Goal: Transaction & Acquisition: Purchase product/service

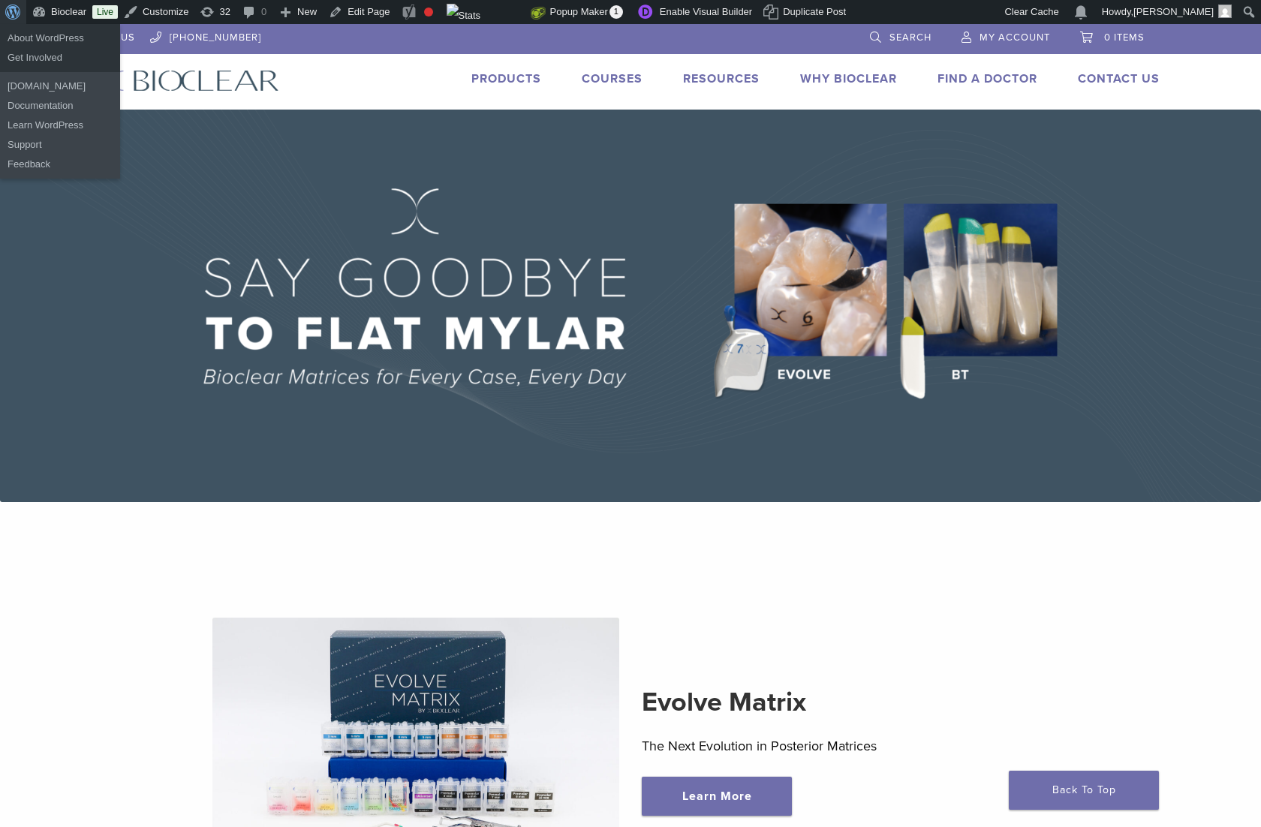
click at [15, 8] on span "Toolbar" at bounding box center [10, 10] width 11 height 21
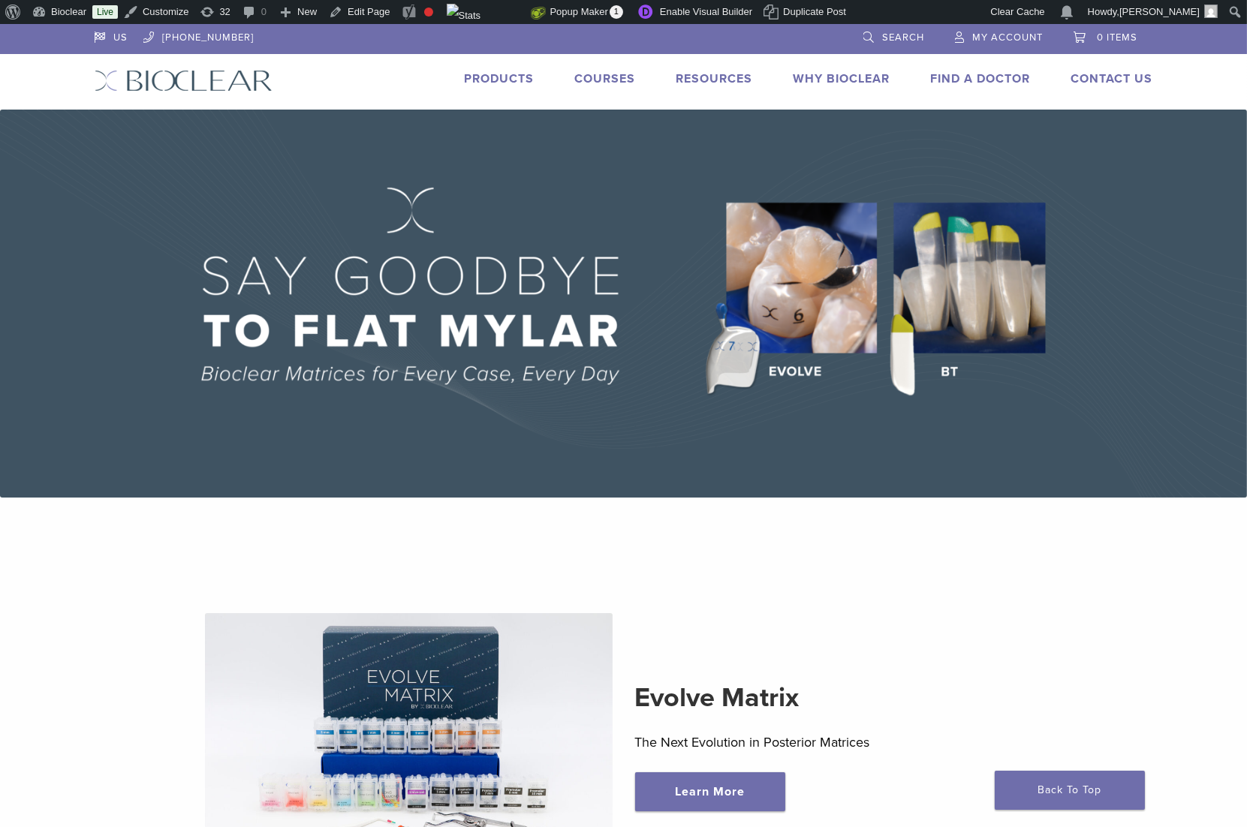
click at [597, 83] on link "Courses" at bounding box center [605, 78] width 61 height 15
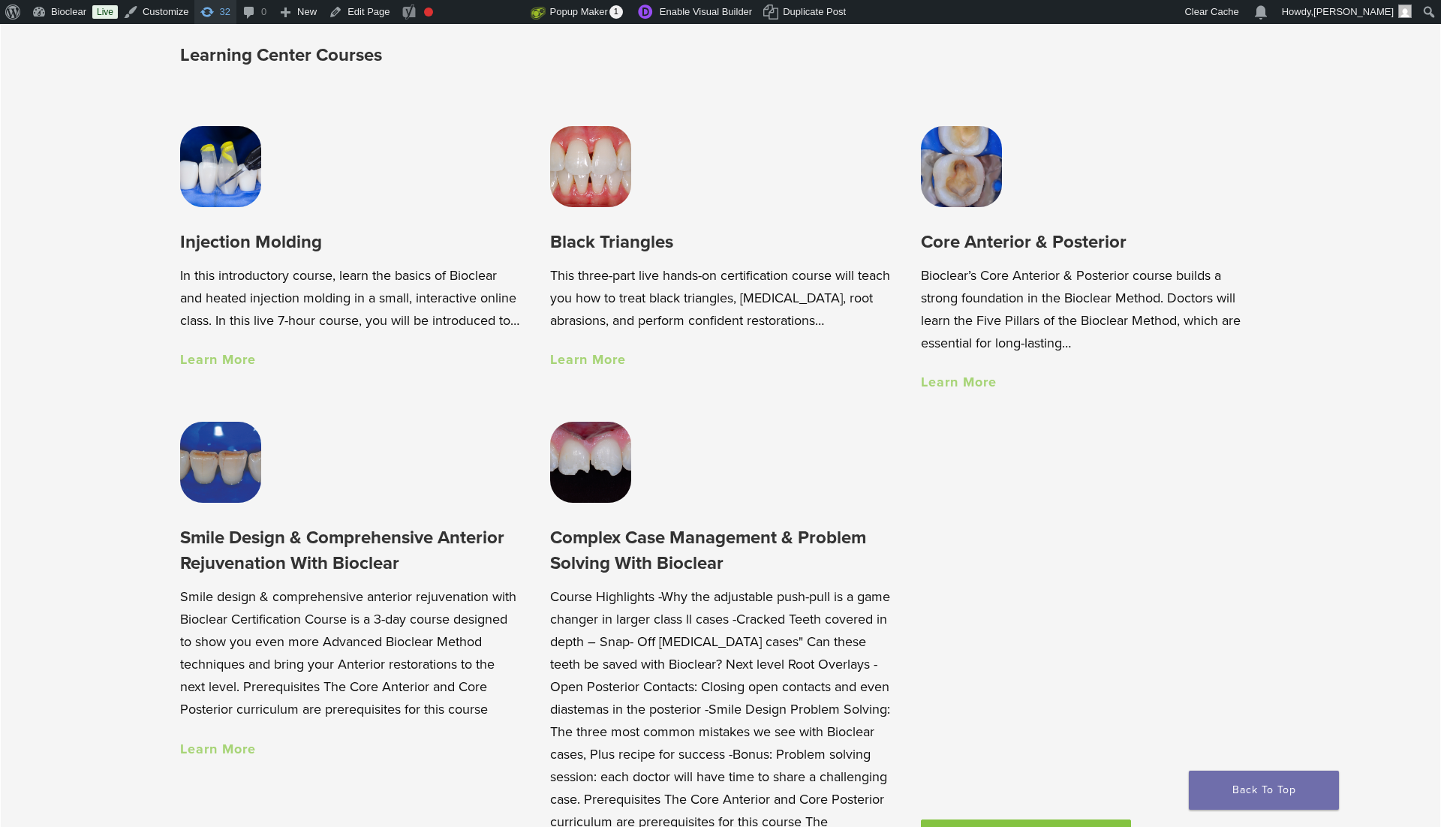
scroll to position [1053, 0]
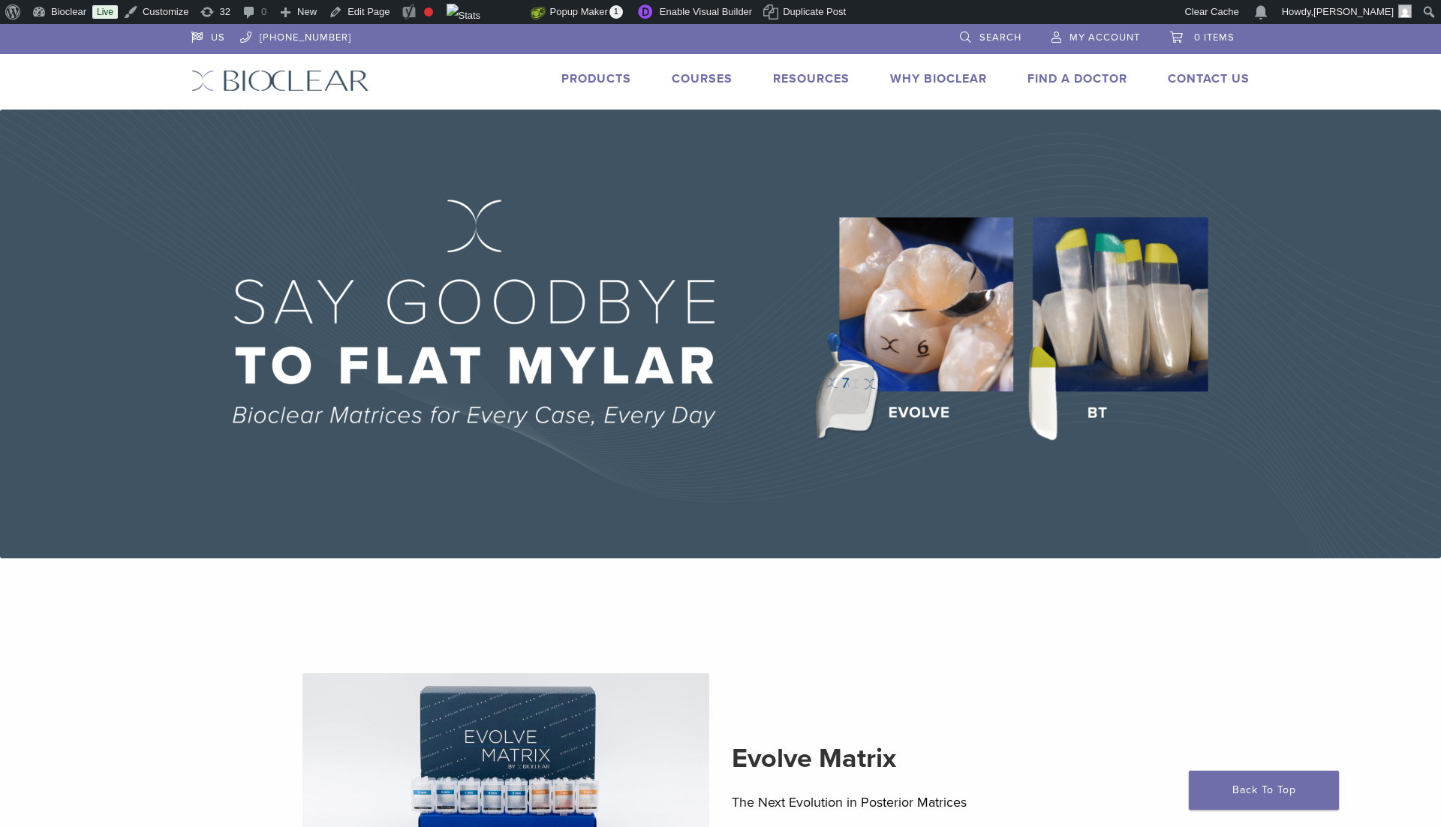
scroll to position [1, 0]
click at [939, 69] on li "Why Bioclear" at bounding box center [938, 78] width 97 height 18
click at [949, 84] on li "Why Bioclear" at bounding box center [938, 78] width 97 height 18
click at [949, 80] on link "Why Bioclear" at bounding box center [938, 78] width 97 height 15
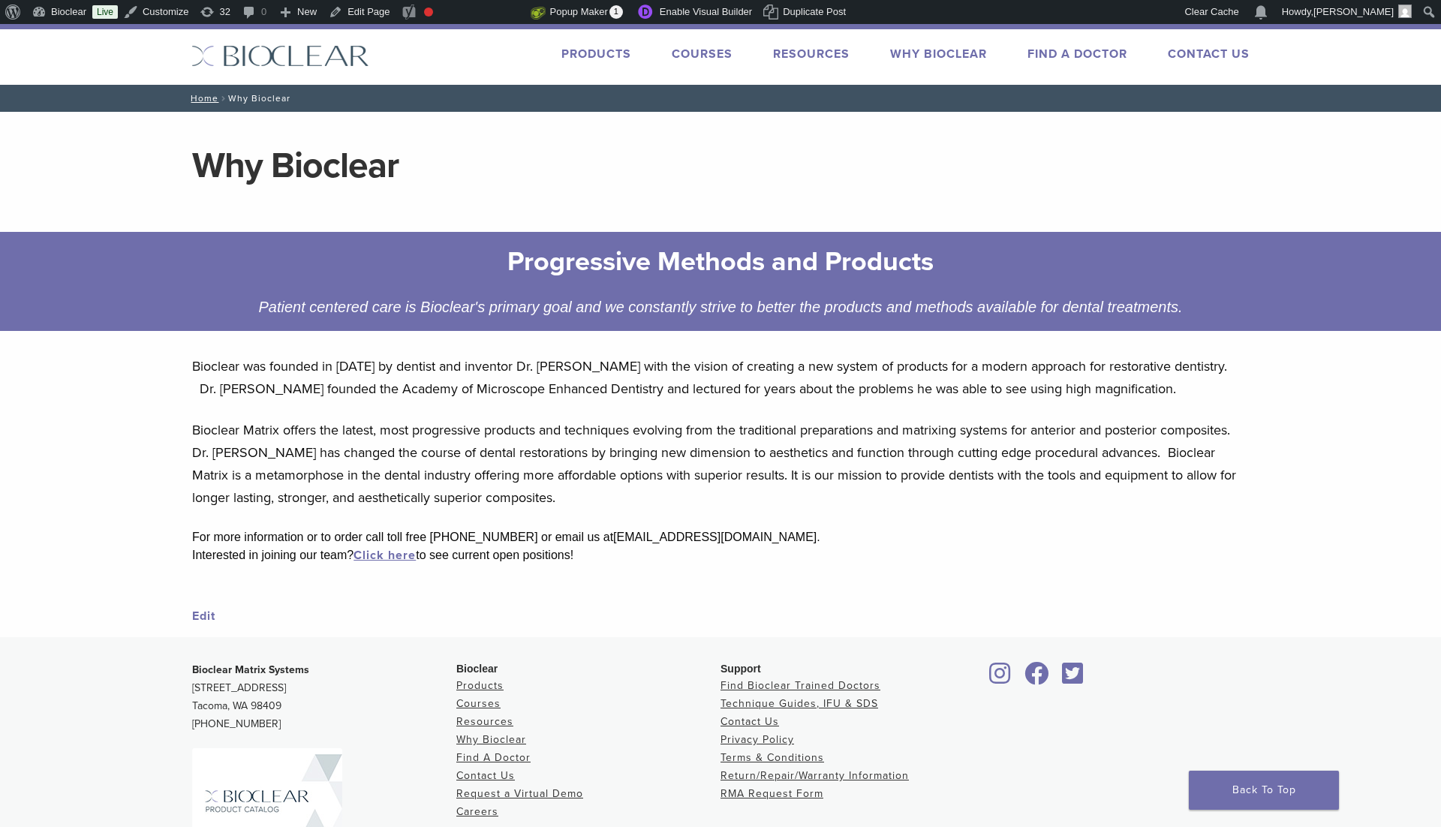
scroll to position [34, 0]
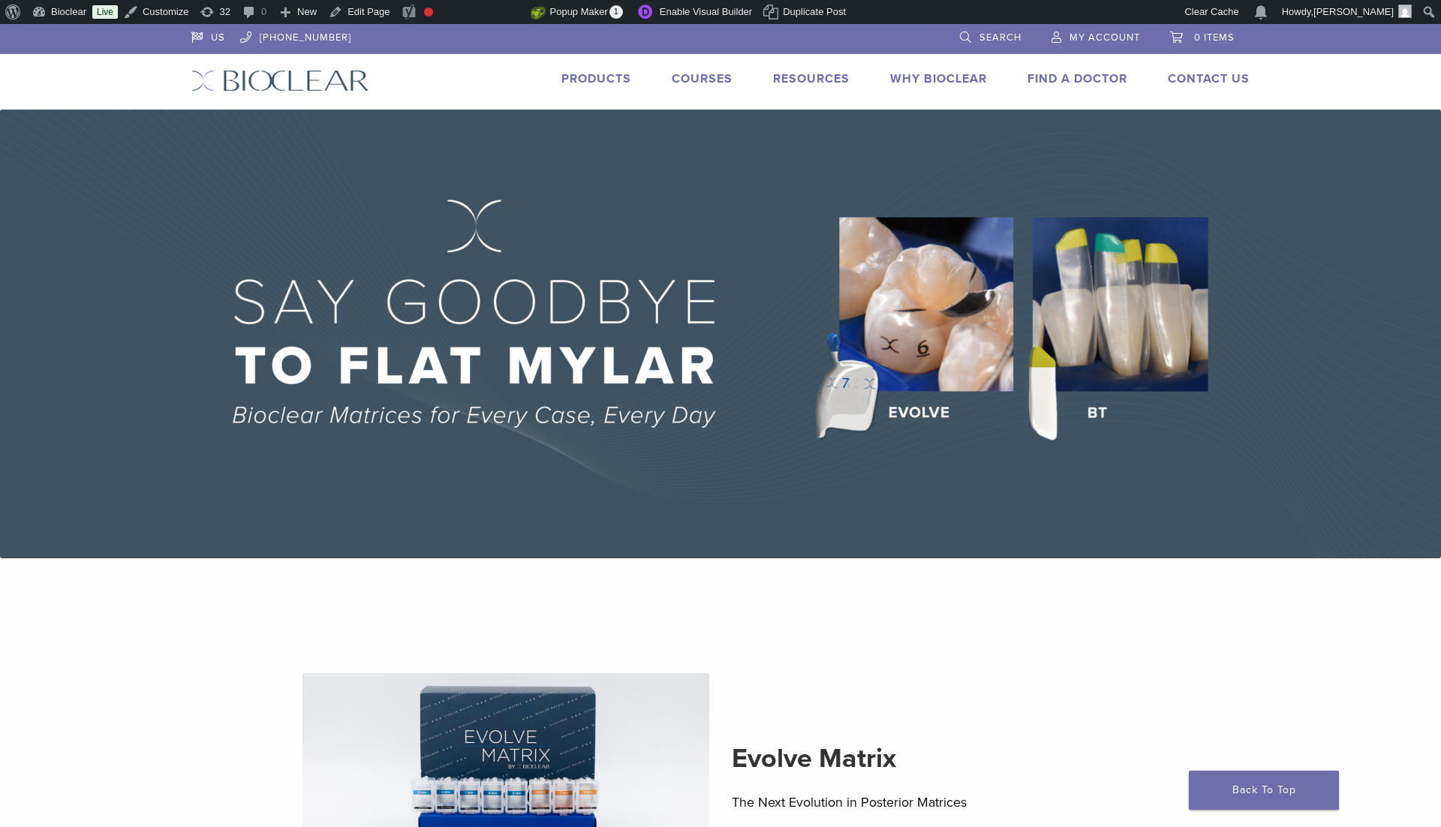
click at [597, 75] on link "Products" at bounding box center [596, 78] width 70 height 15
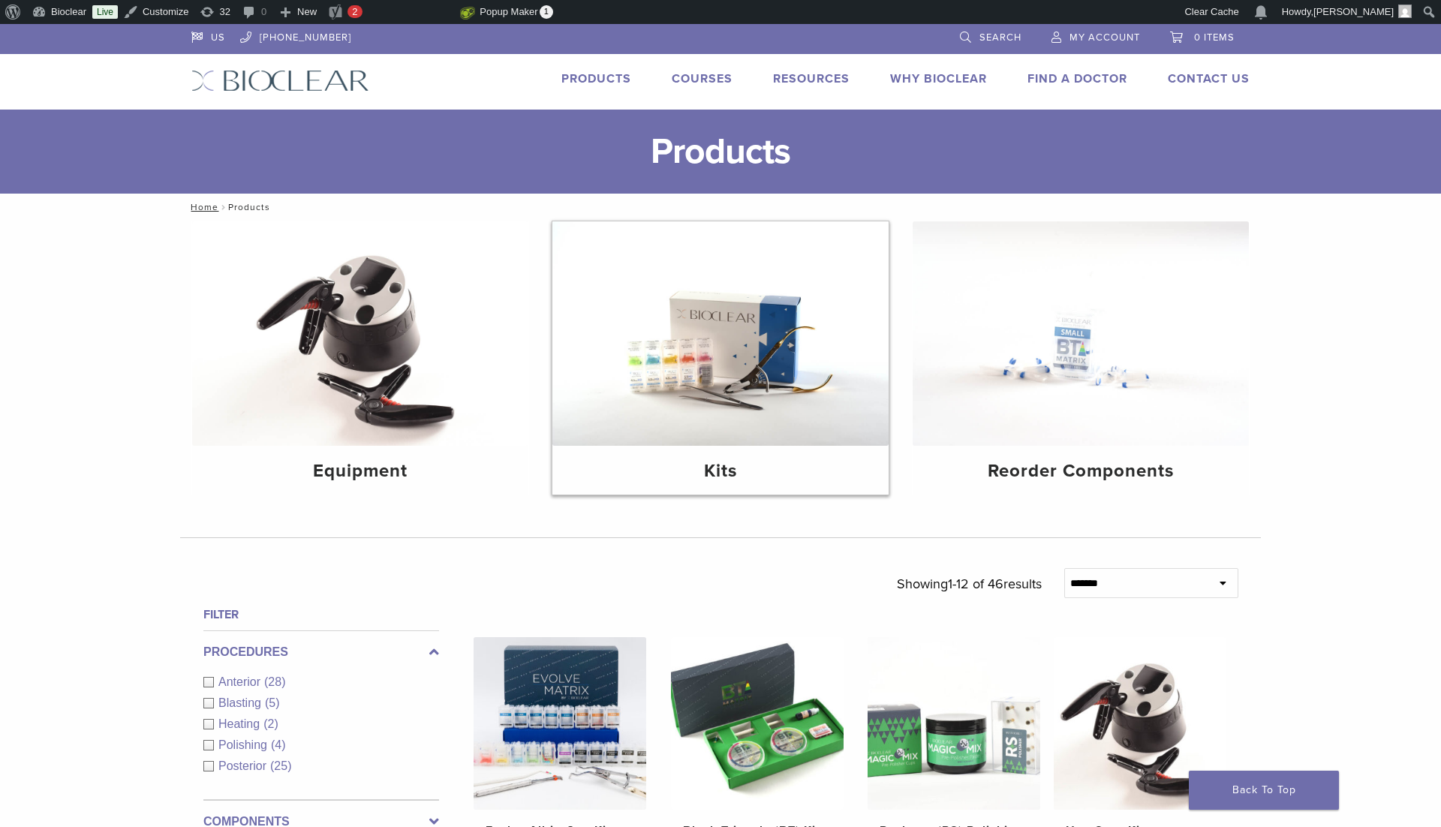
click at [698, 412] on img at bounding box center [720, 333] width 336 height 224
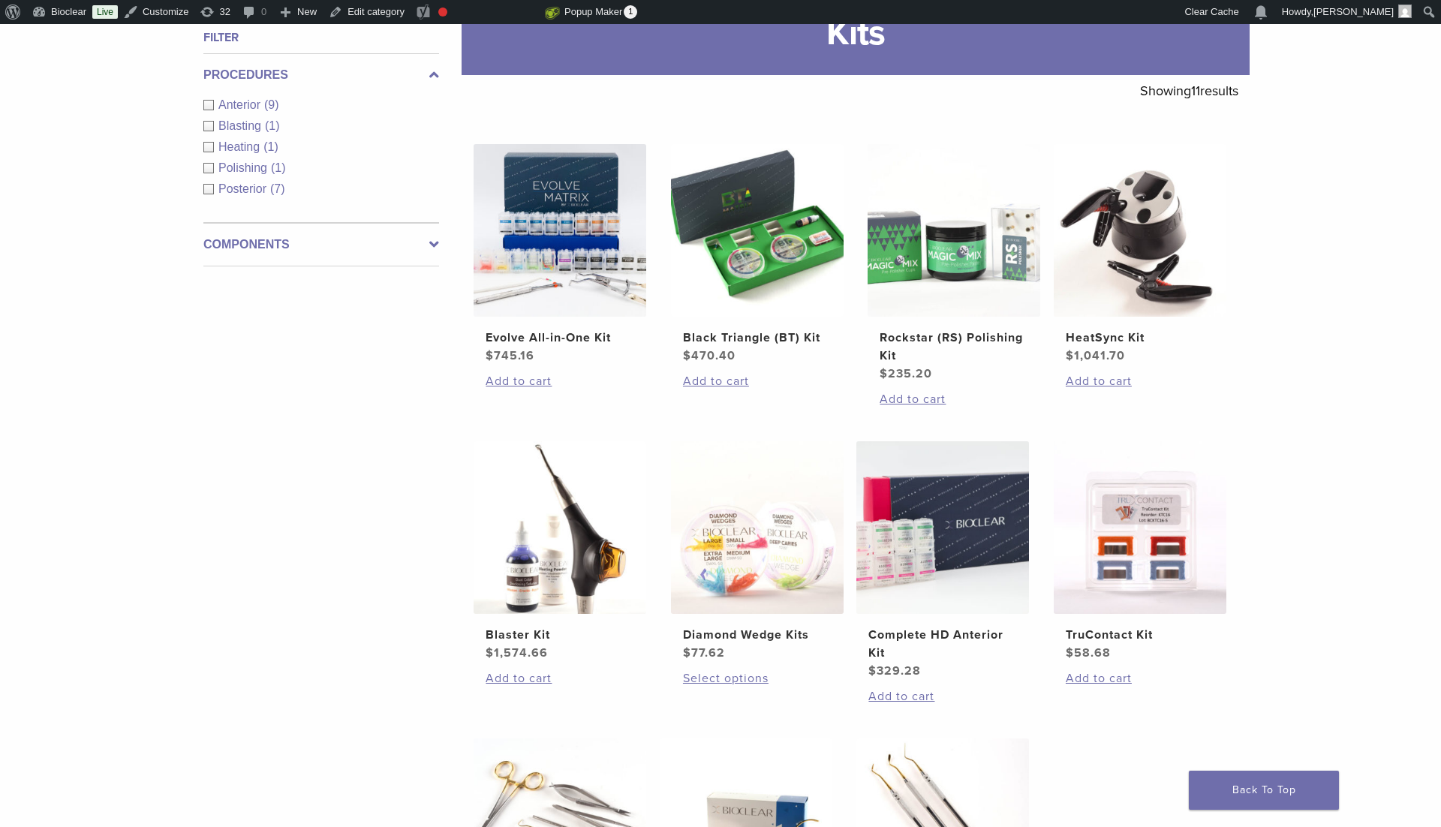
scroll to position [234, 0]
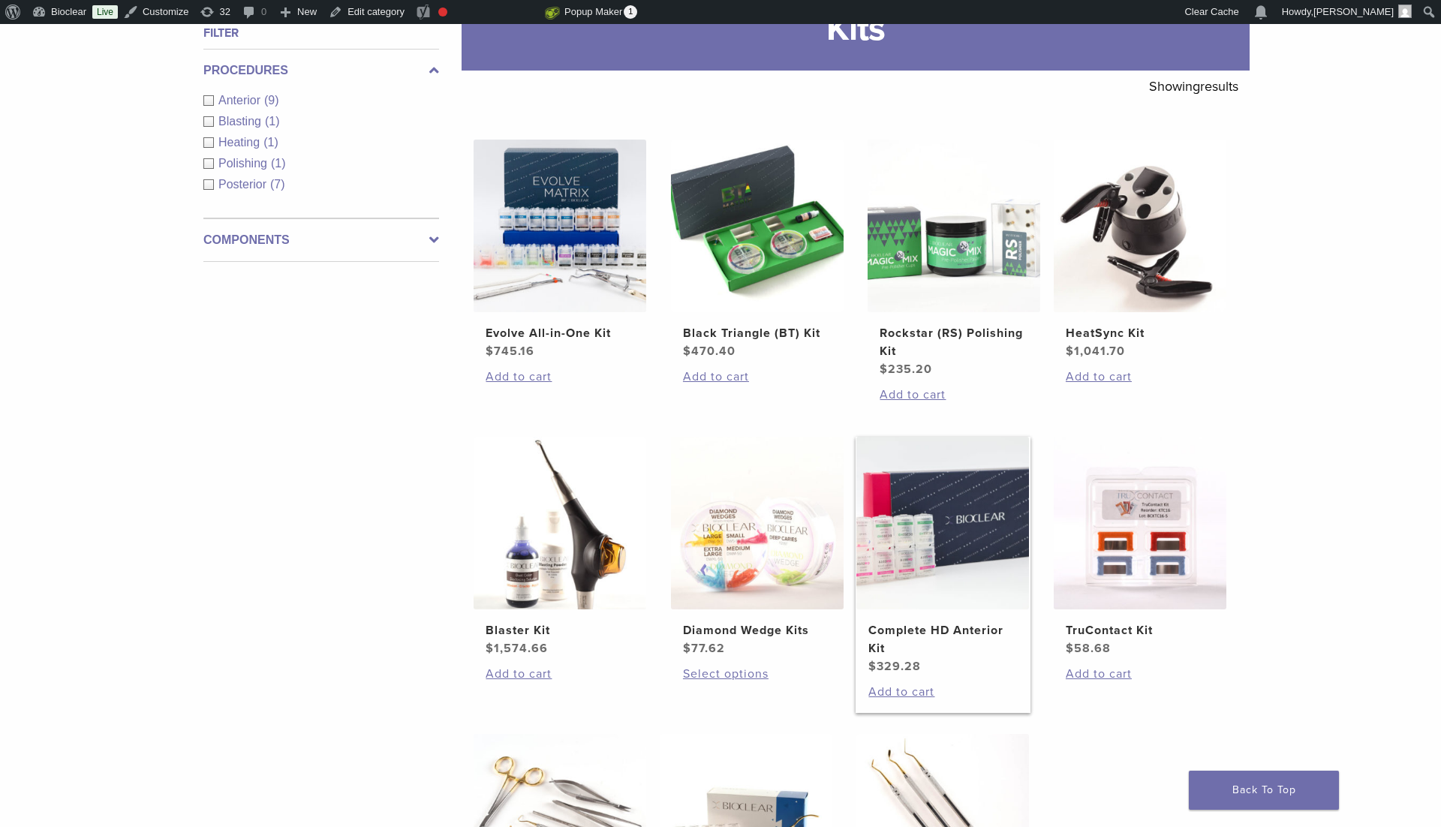
click at [990, 579] on img at bounding box center [942, 523] width 173 height 173
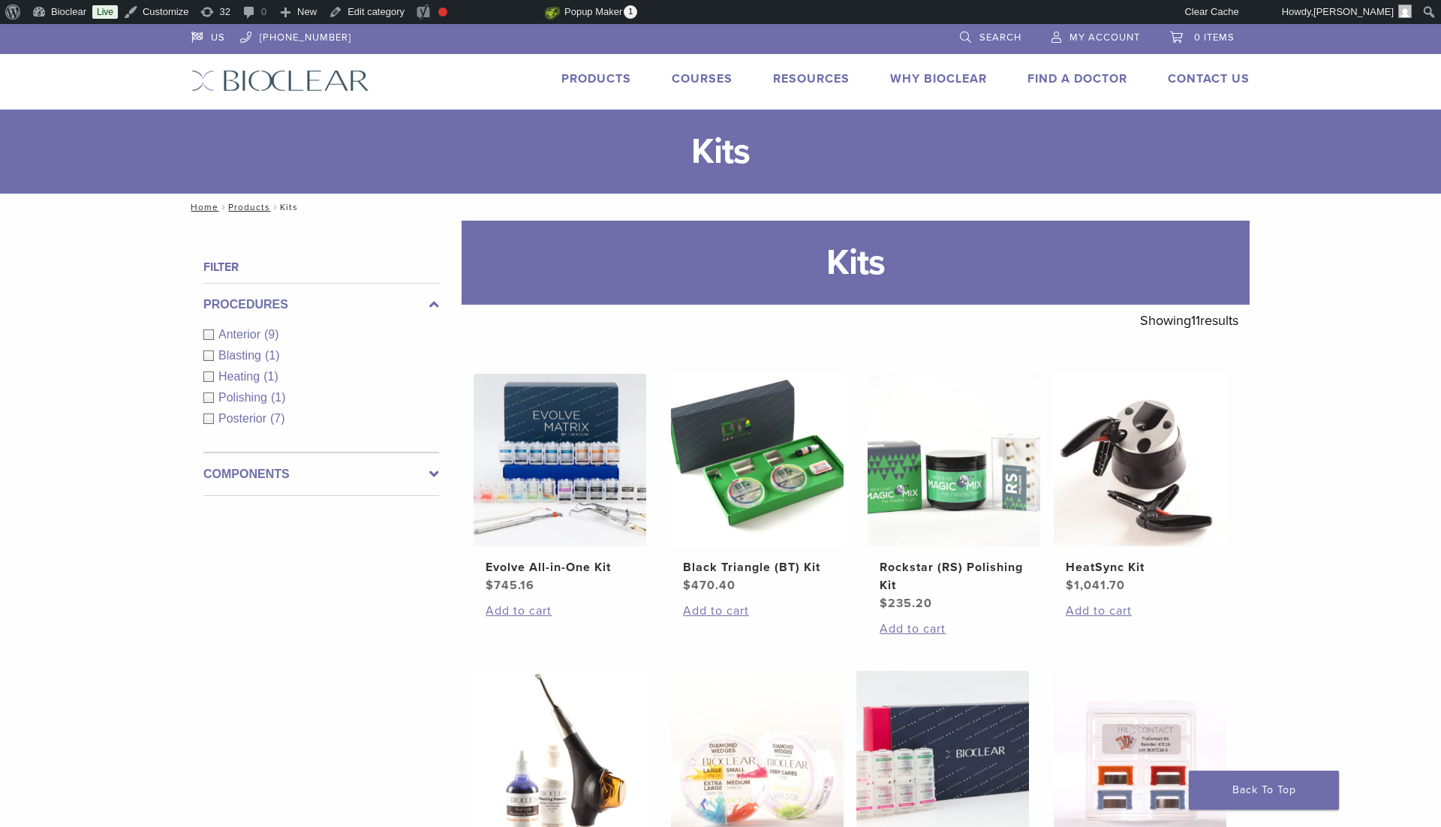
scroll to position [214, 0]
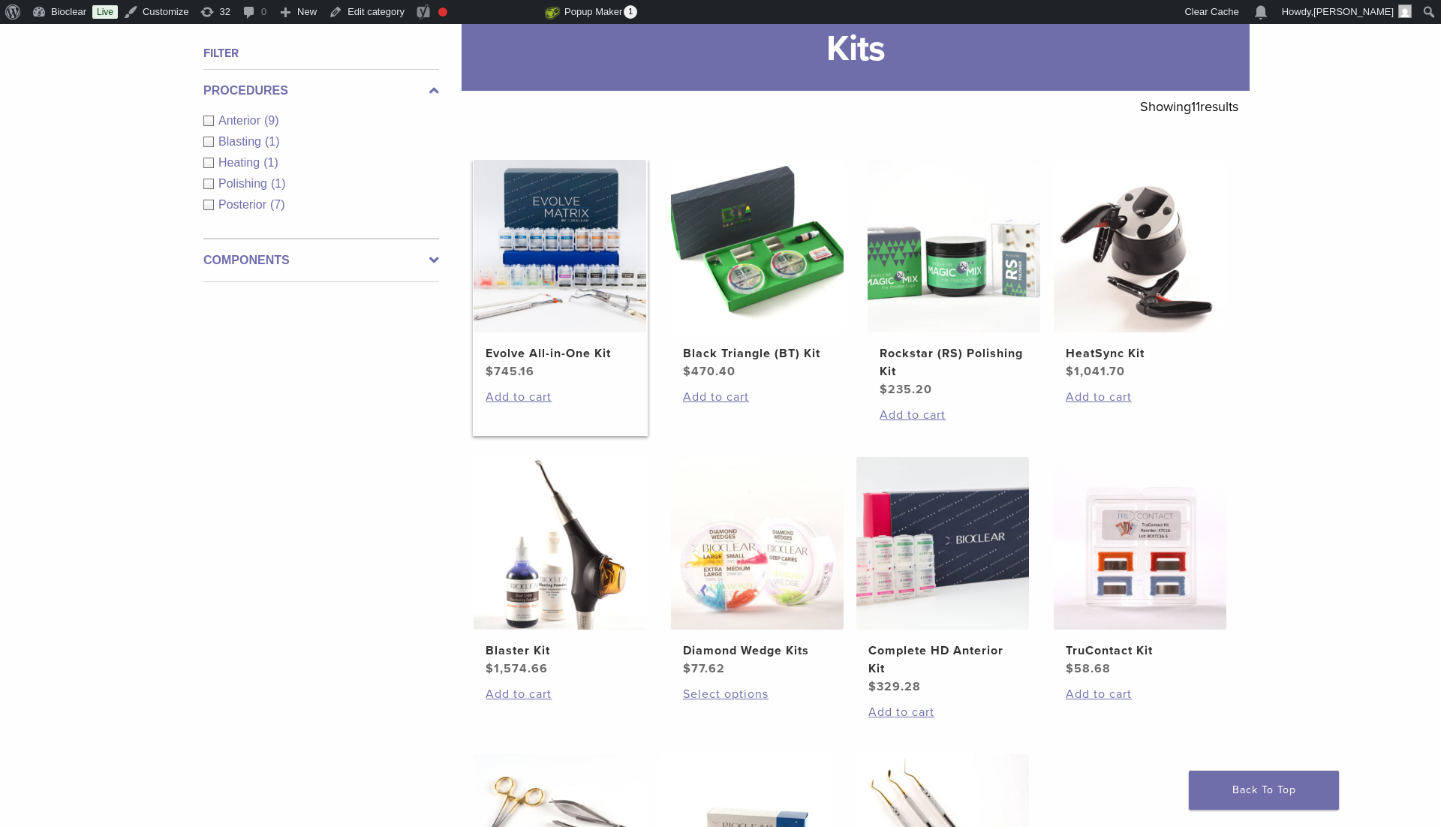
click at [548, 311] on img at bounding box center [560, 246] width 173 height 173
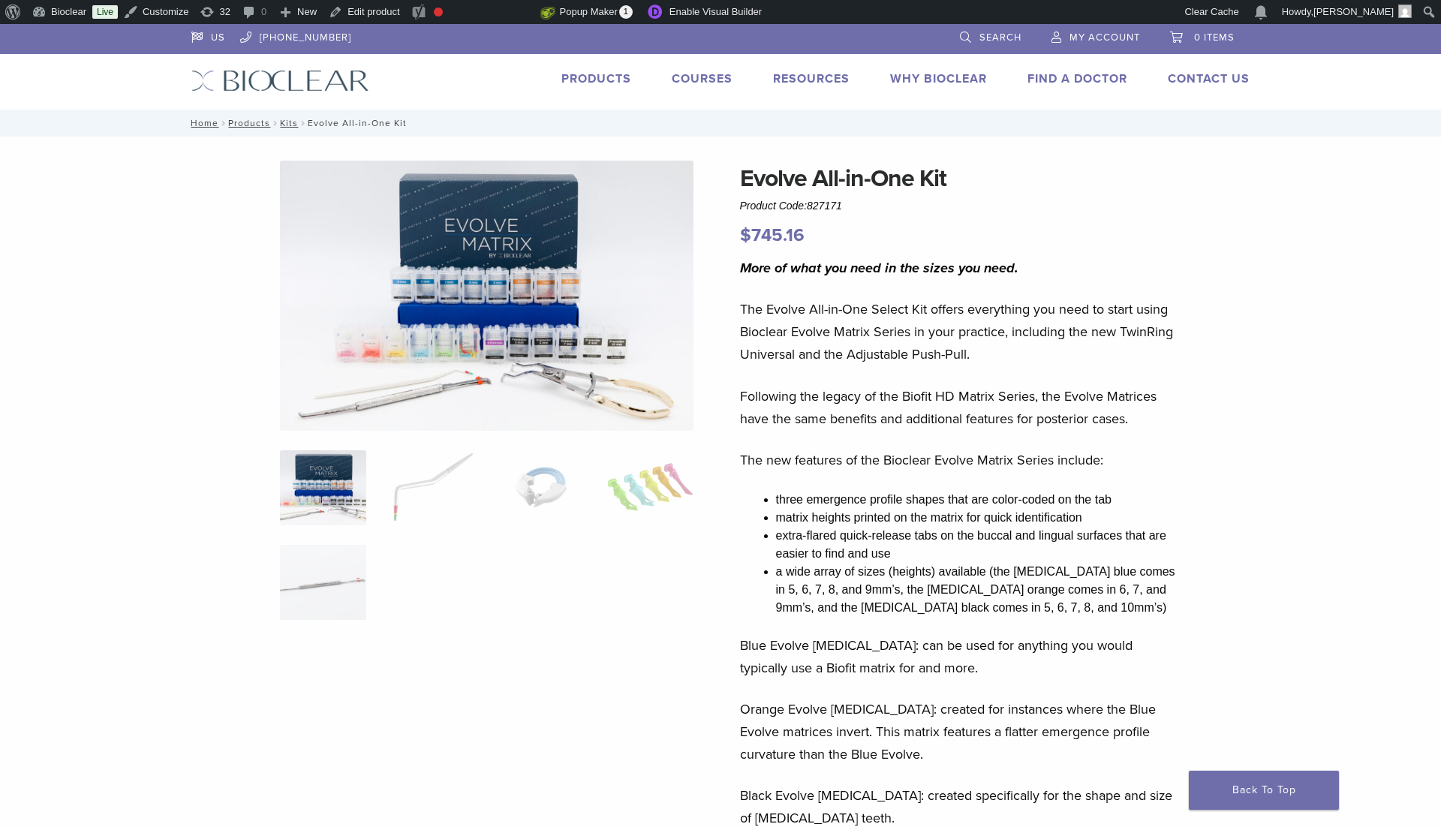
click at [569, 80] on link "Products" at bounding box center [596, 78] width 70 height 15
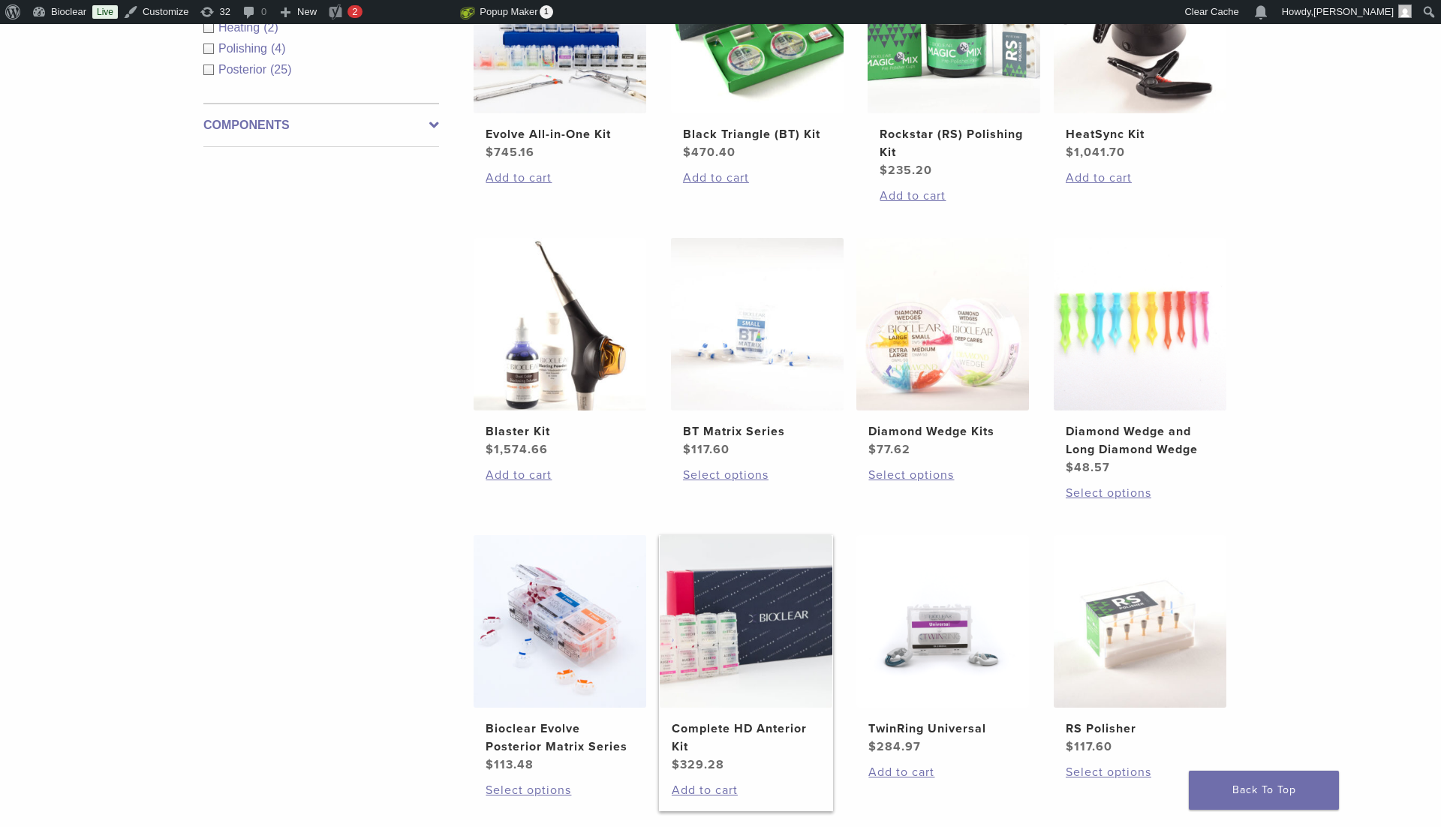
scroll to position [862, 0]
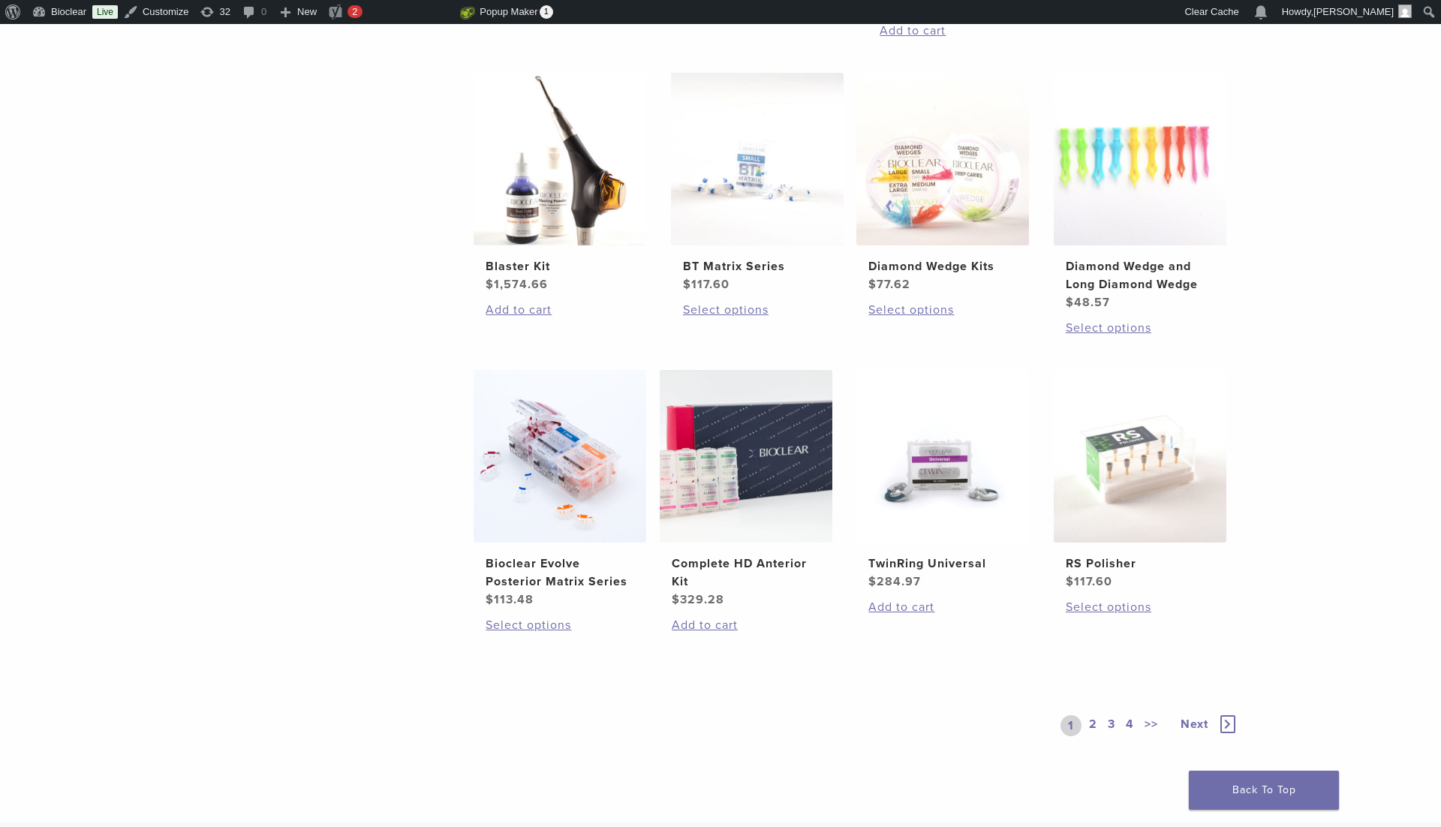
click at [1109, 720] on link "3" at bounding box center [1112, 725] width 14 height 21
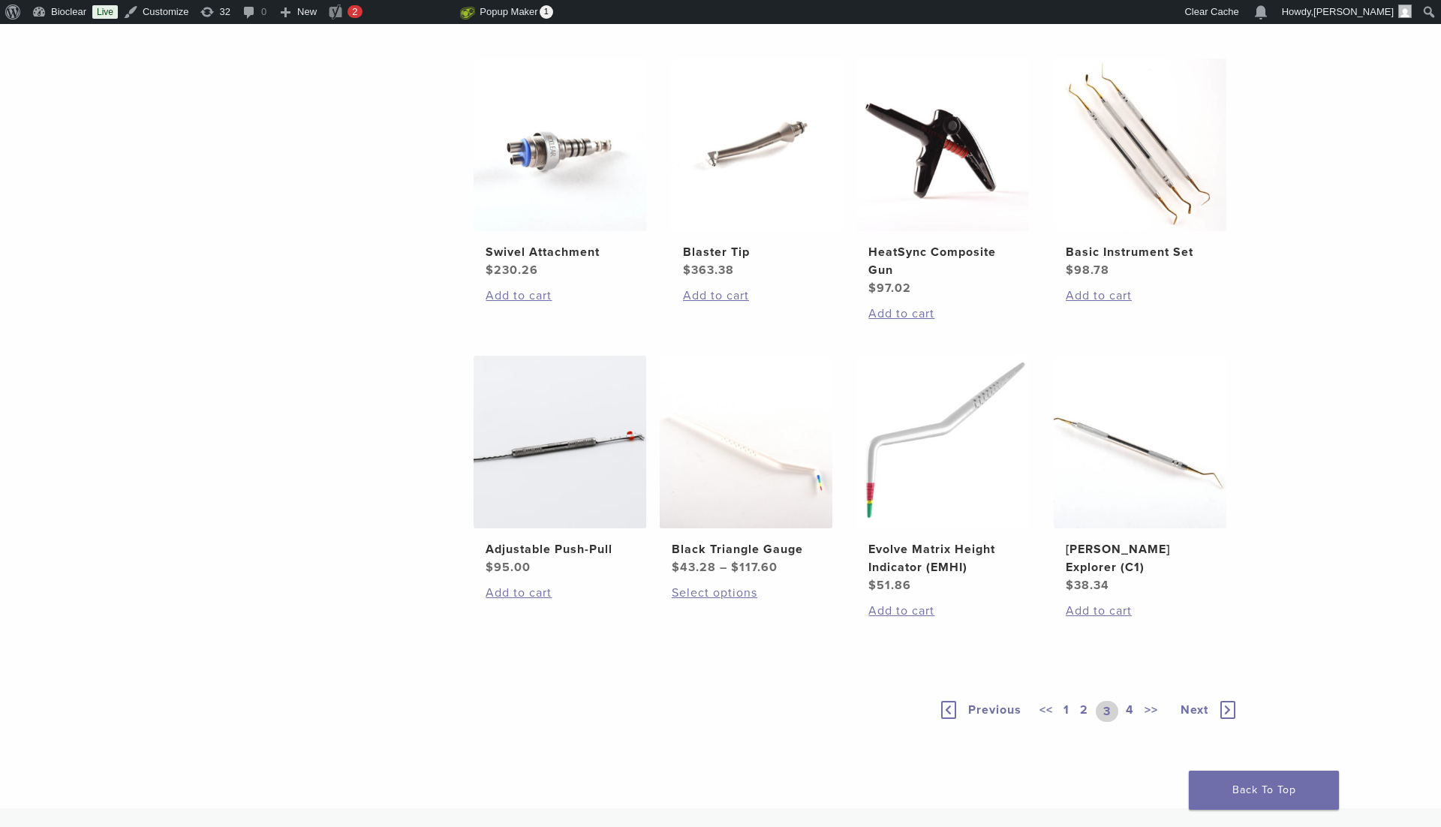
scroll to position [1022, 0]
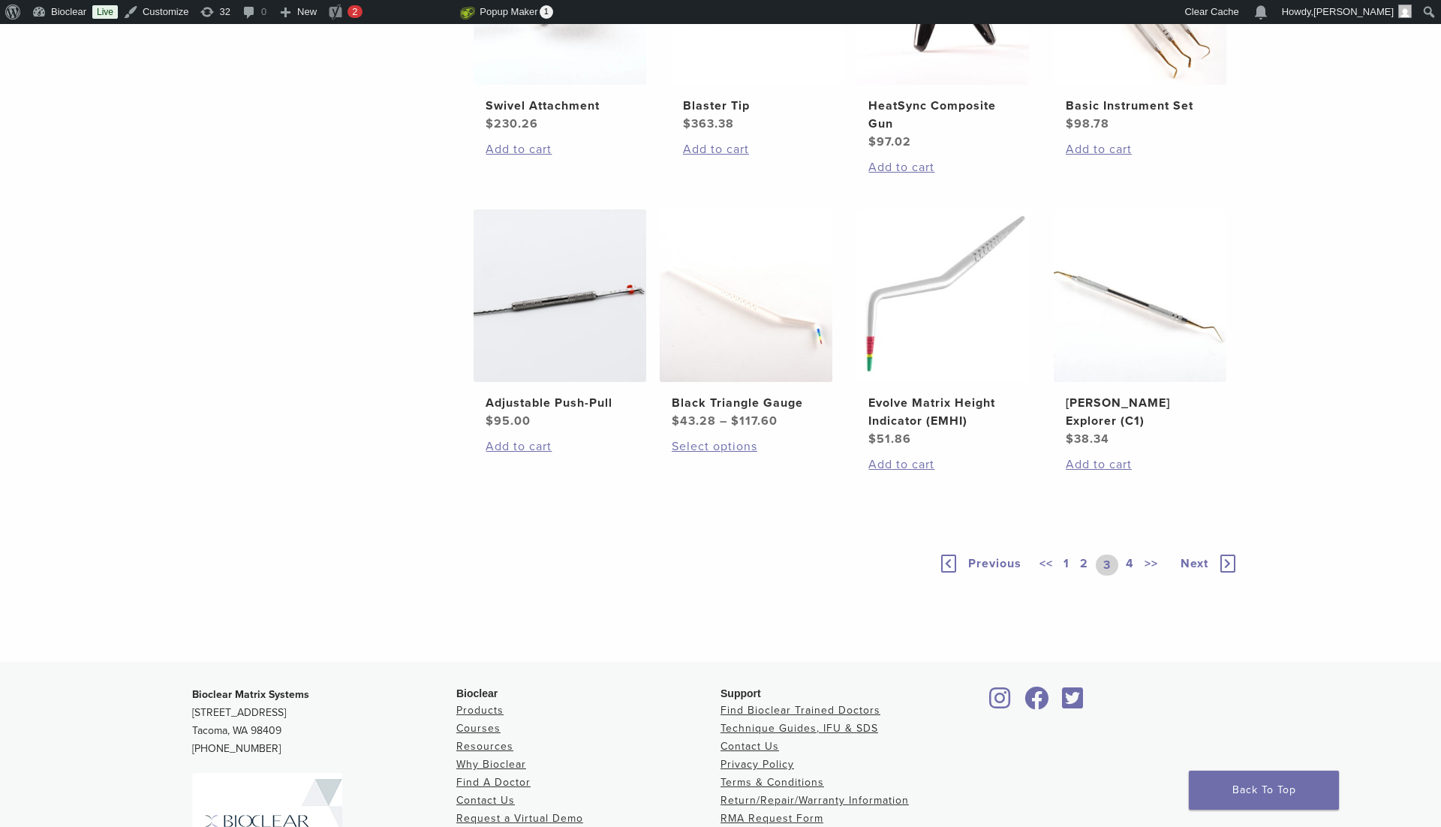
click at [1087, 565] on link "2" at bounding box center [1084, 565] width 14 height 21
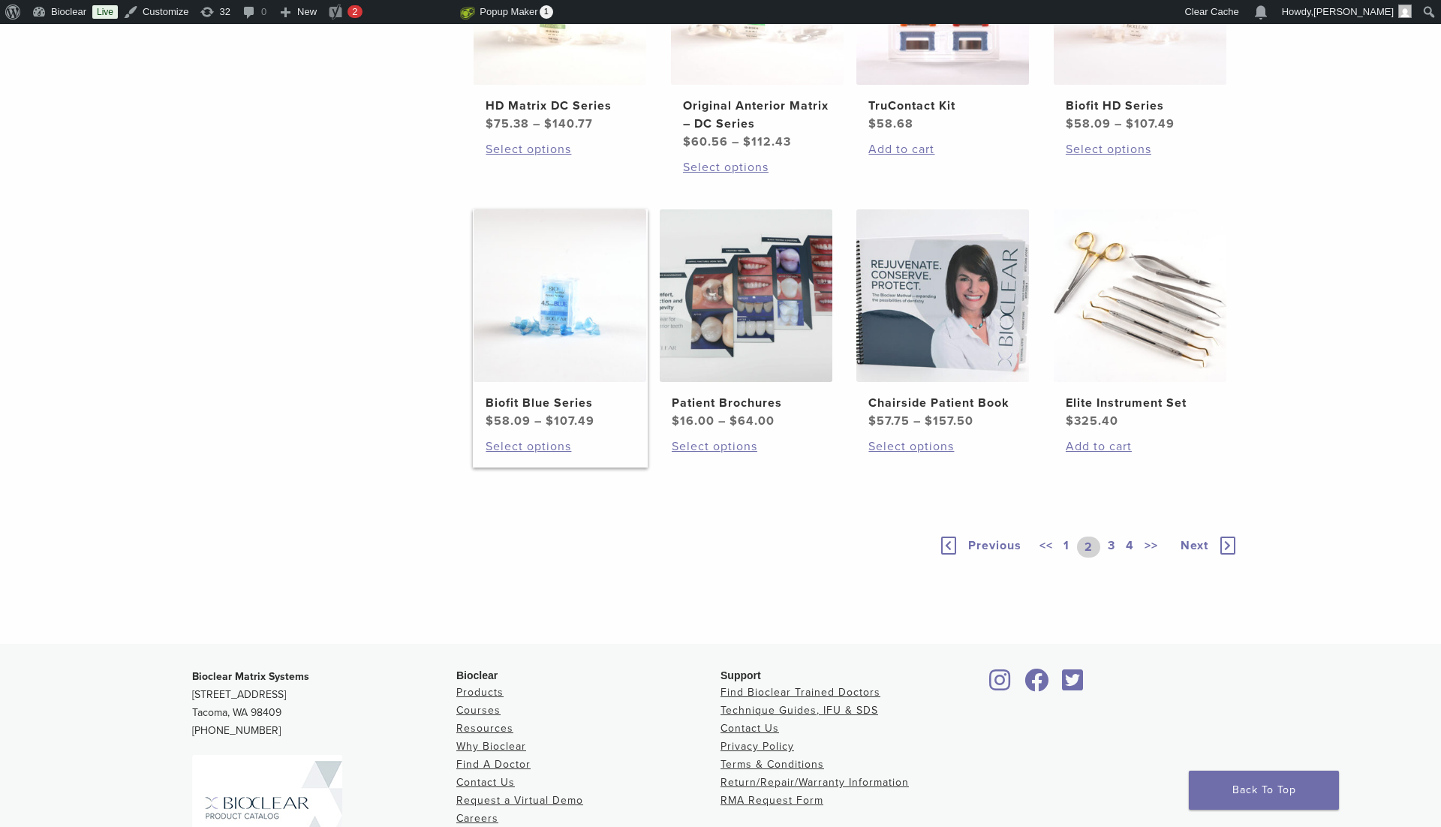
click at [522, 345] on img at bounding box center [560, 295] width 173 height 173
